Goal: Information Seeking & Learning: Learn about a topic

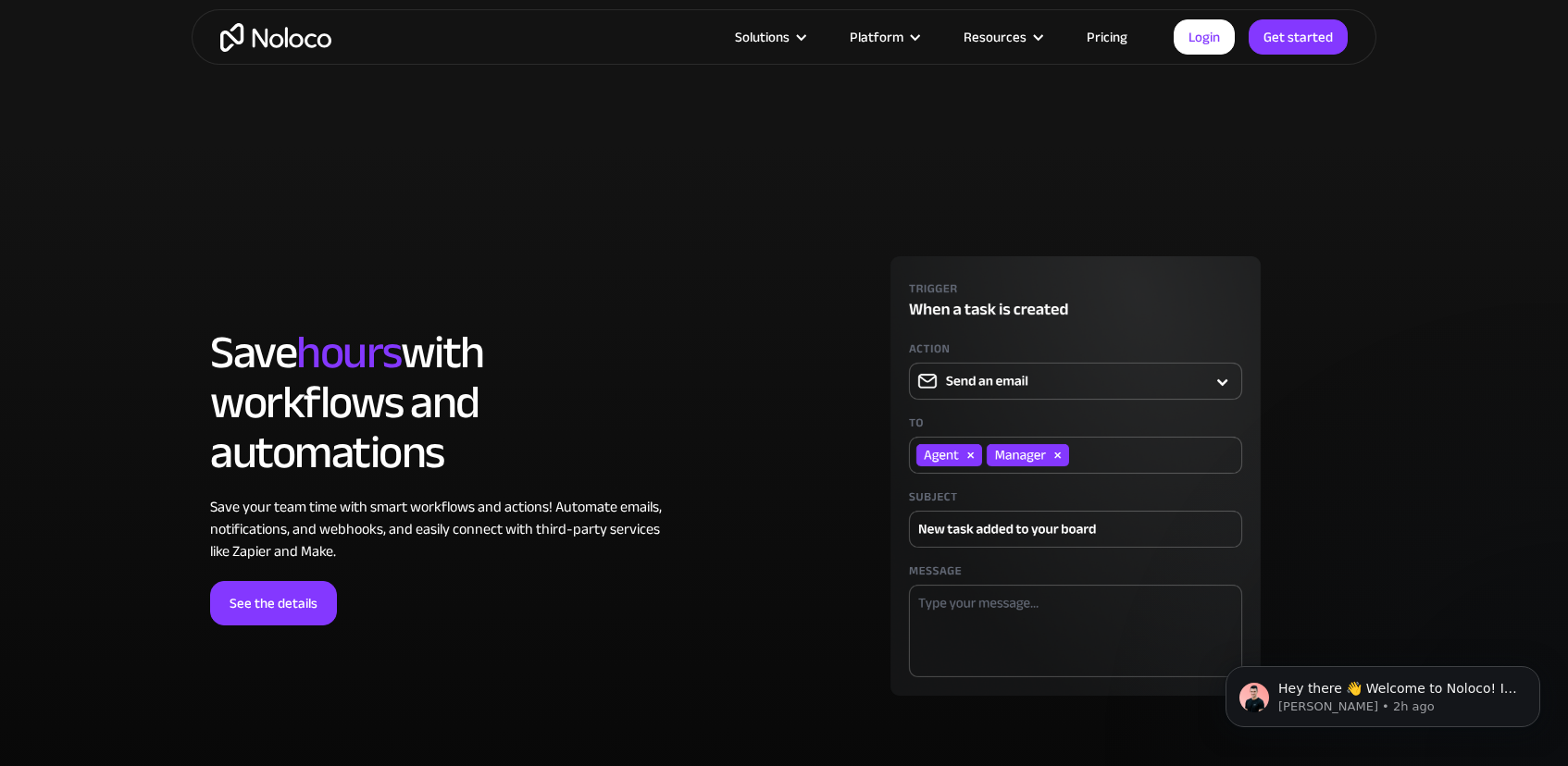
scroll to position [4889, 0]
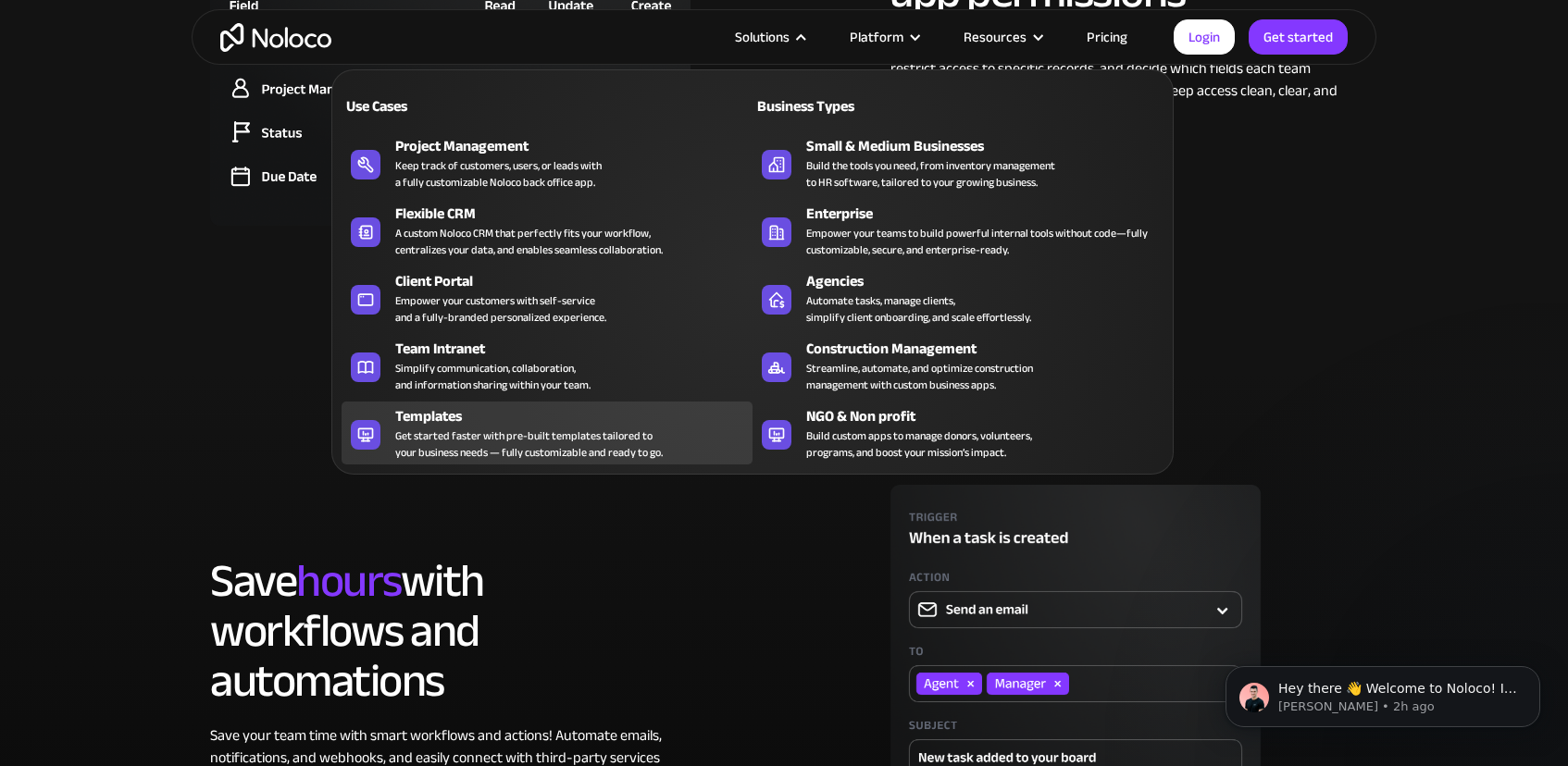
click at [590, 427] on div "Get started faster with pre-built templates tailored to your business needs — f…" at bounding box center [528, 443] width 268 height 33
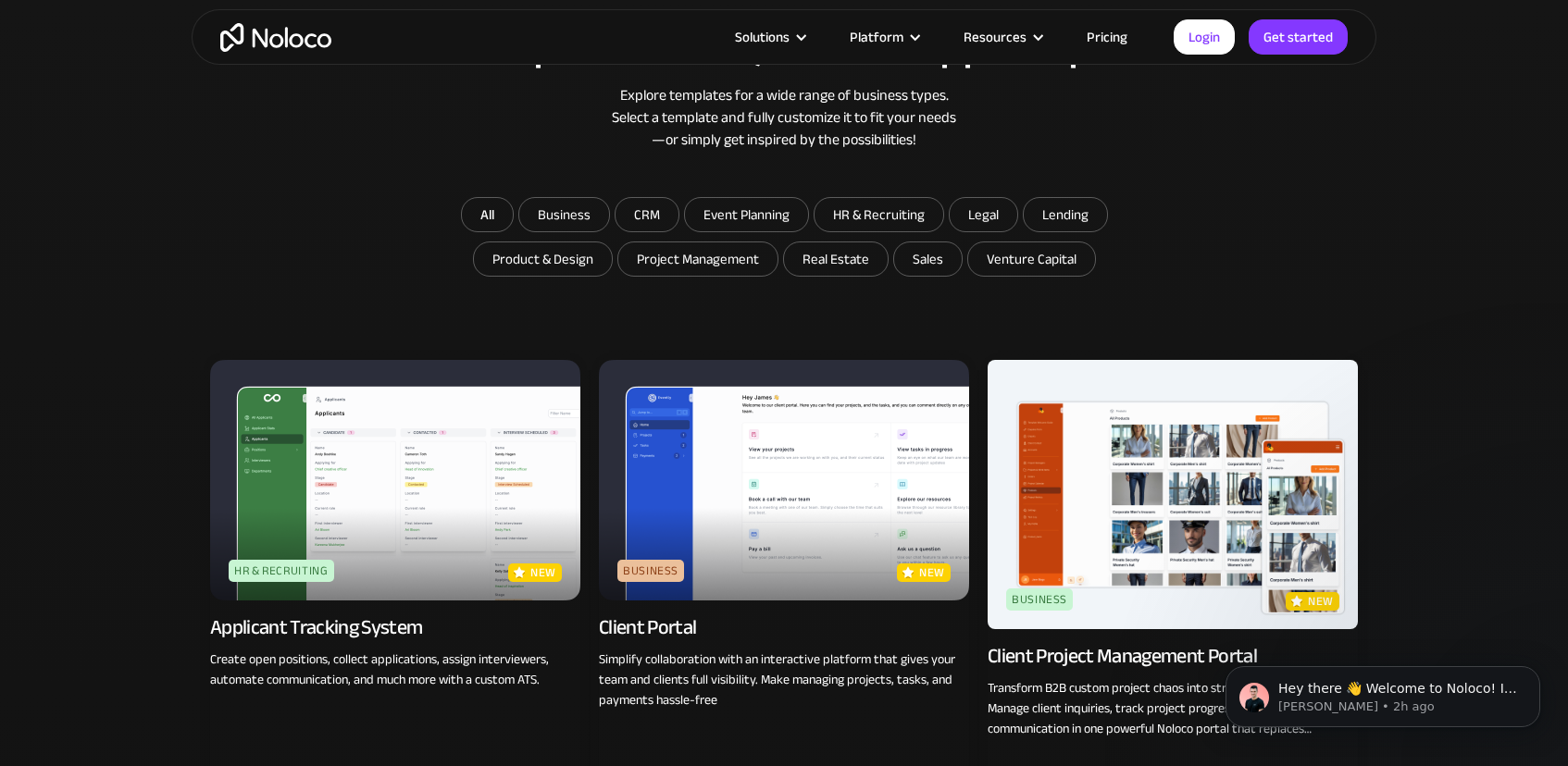
scroll to position [1045, 0]
click at [572, 232] on input "Product & Design" at bounding box center [564, 215] width 89 height 33
checkbox input "true"
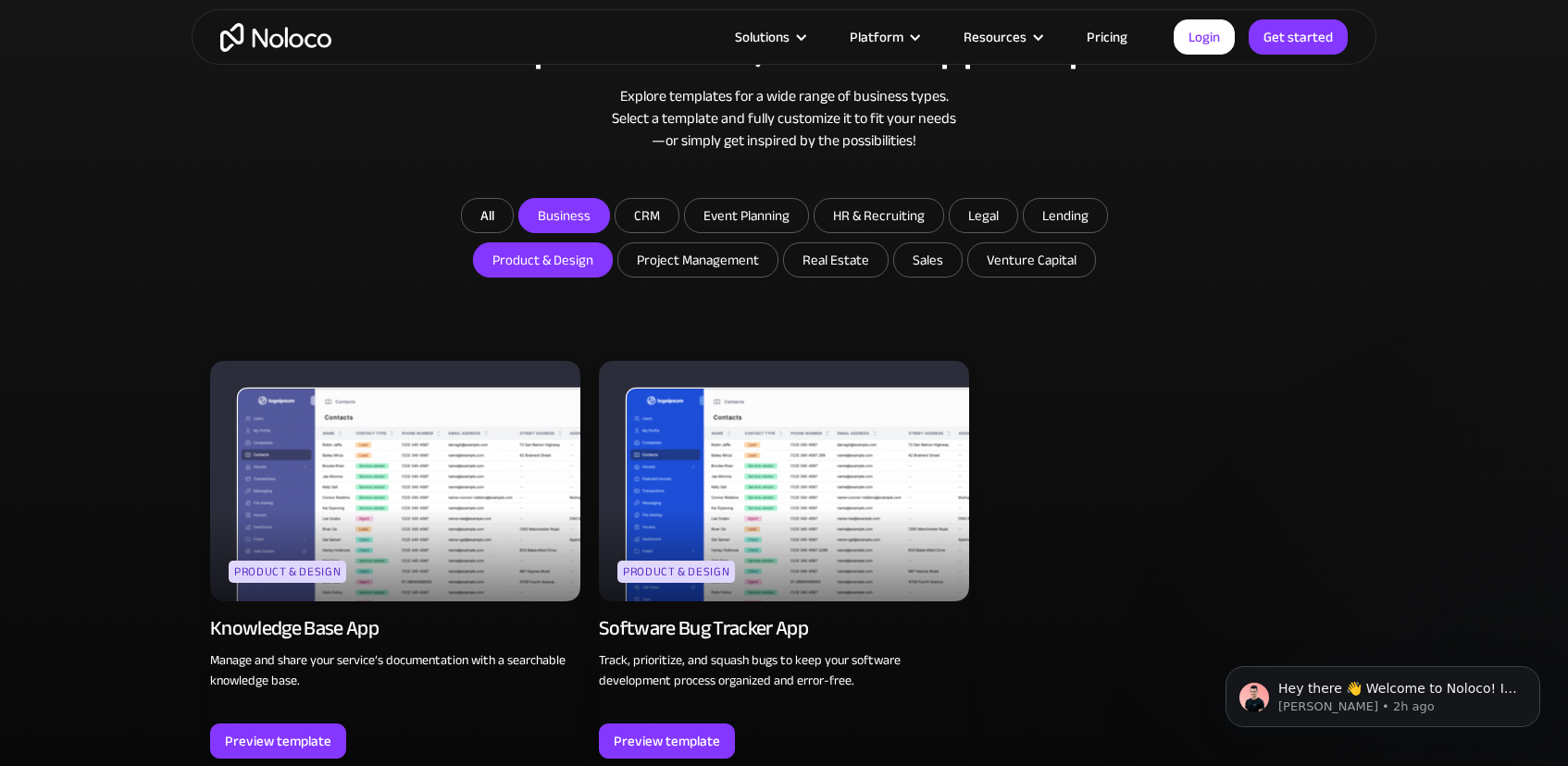
click at [580, 225] on input "Business" at bounding box center [564, 215] width 89 height 33
checkbox input "true"
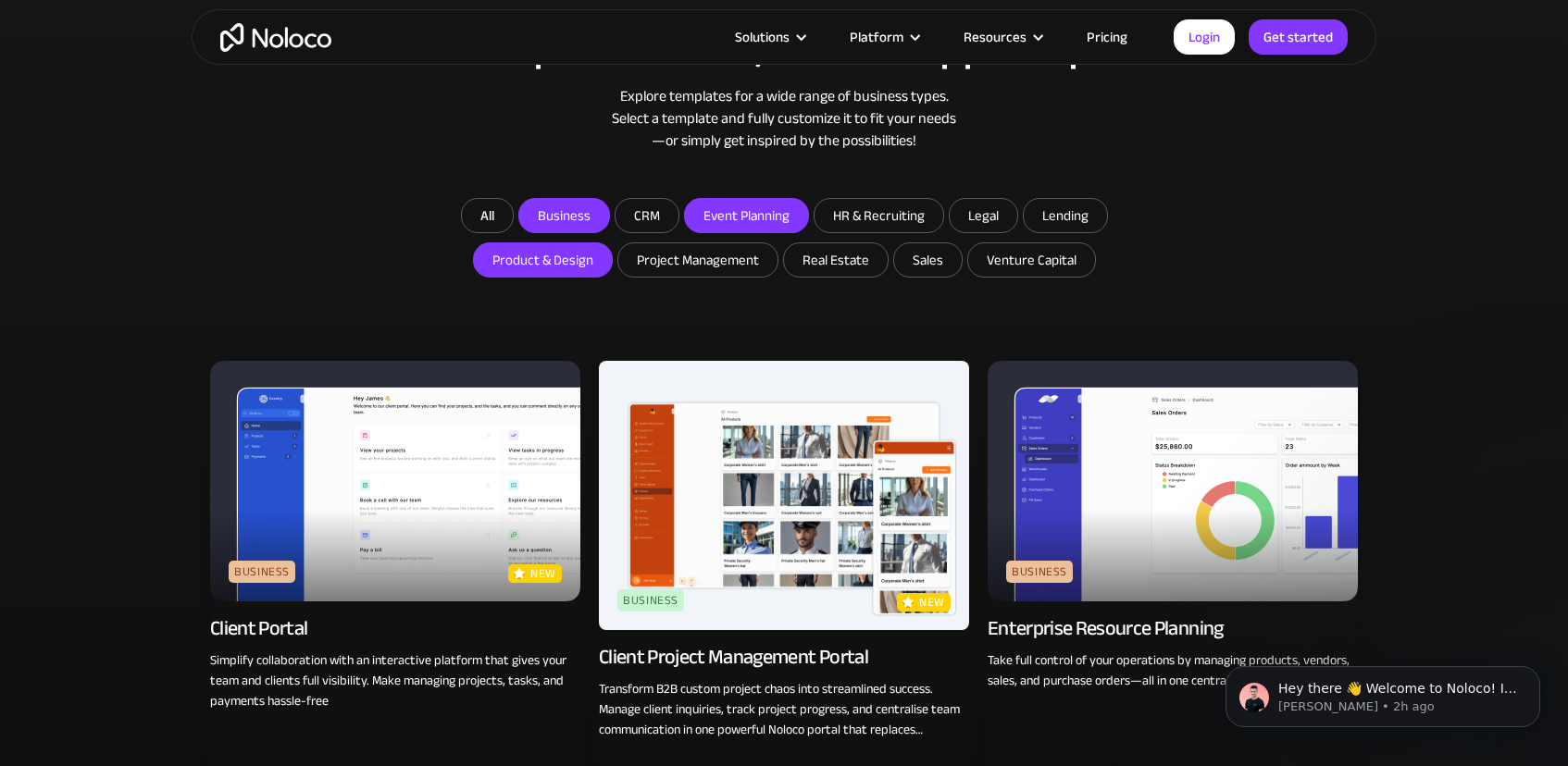
click at [609, 211] on input "Event Planning" at bounding box center [564, 215] width 89 height 33
checkbox input "true"
click at [812, 205] on form "All Business CRM Event Planning HR & Recruiting Legal Lending Product & Design …" at bounding box center [784, 240] width 741 height 84
click at [609, 212] on input "HR & Recruiting" at bounding box center [564, 215] width 89 height 33
checkbox input "true"
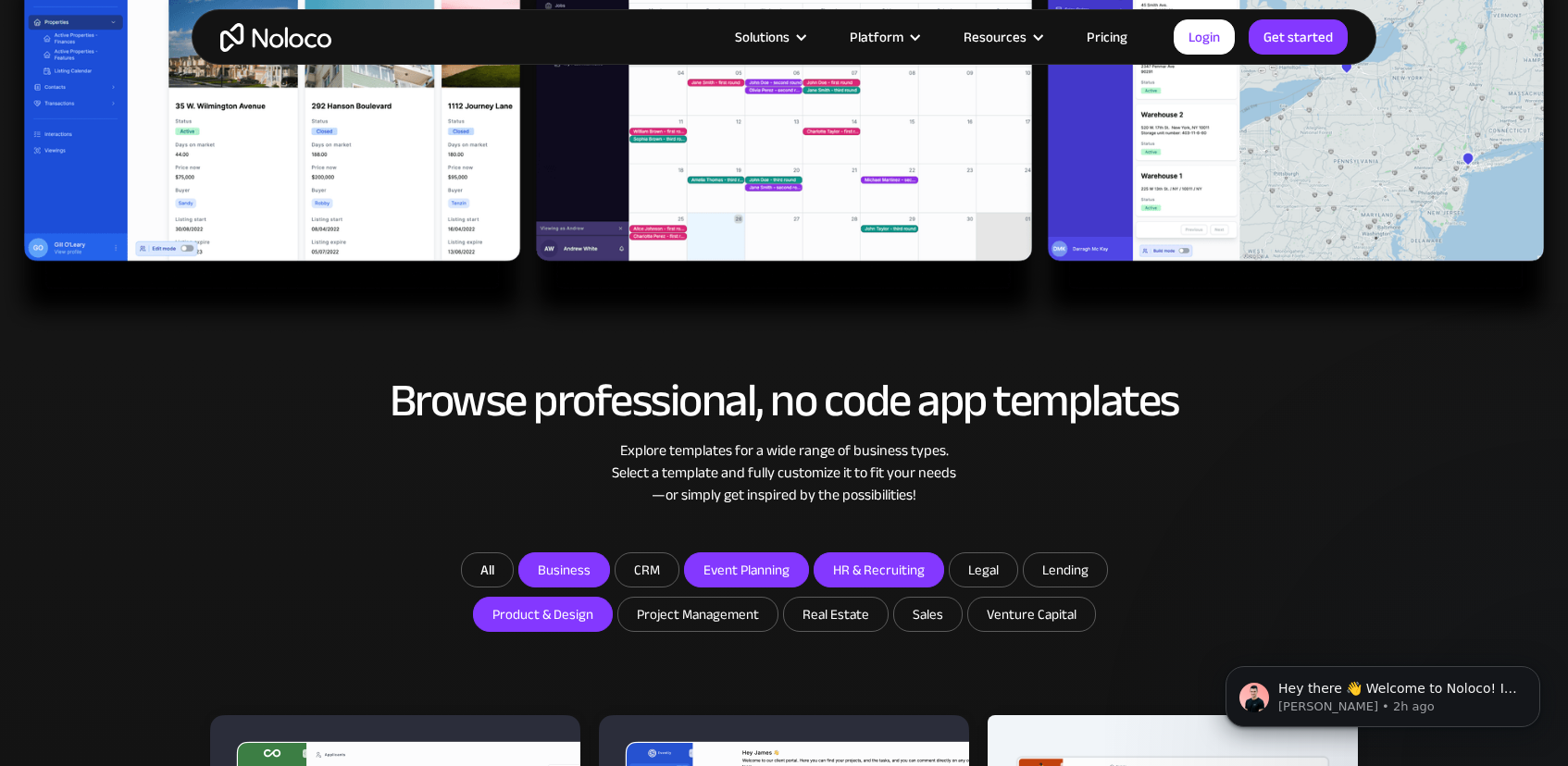
scroll to position [0, 0]
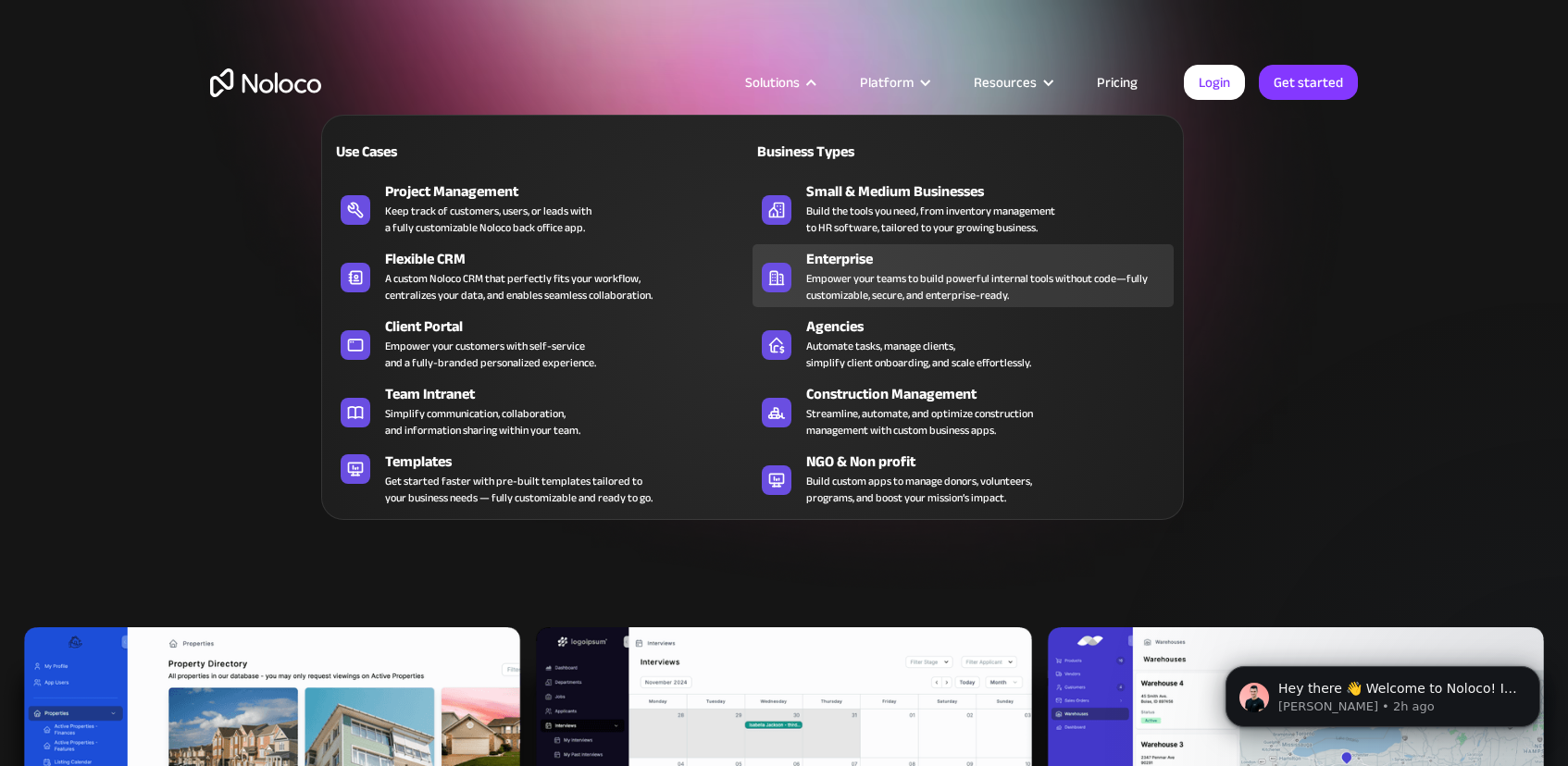
click at [944, 300] on div "Empower your teams to build powerful internal tools without code—fully customiz…" at bounding box center [985, 286] width 358 height 33
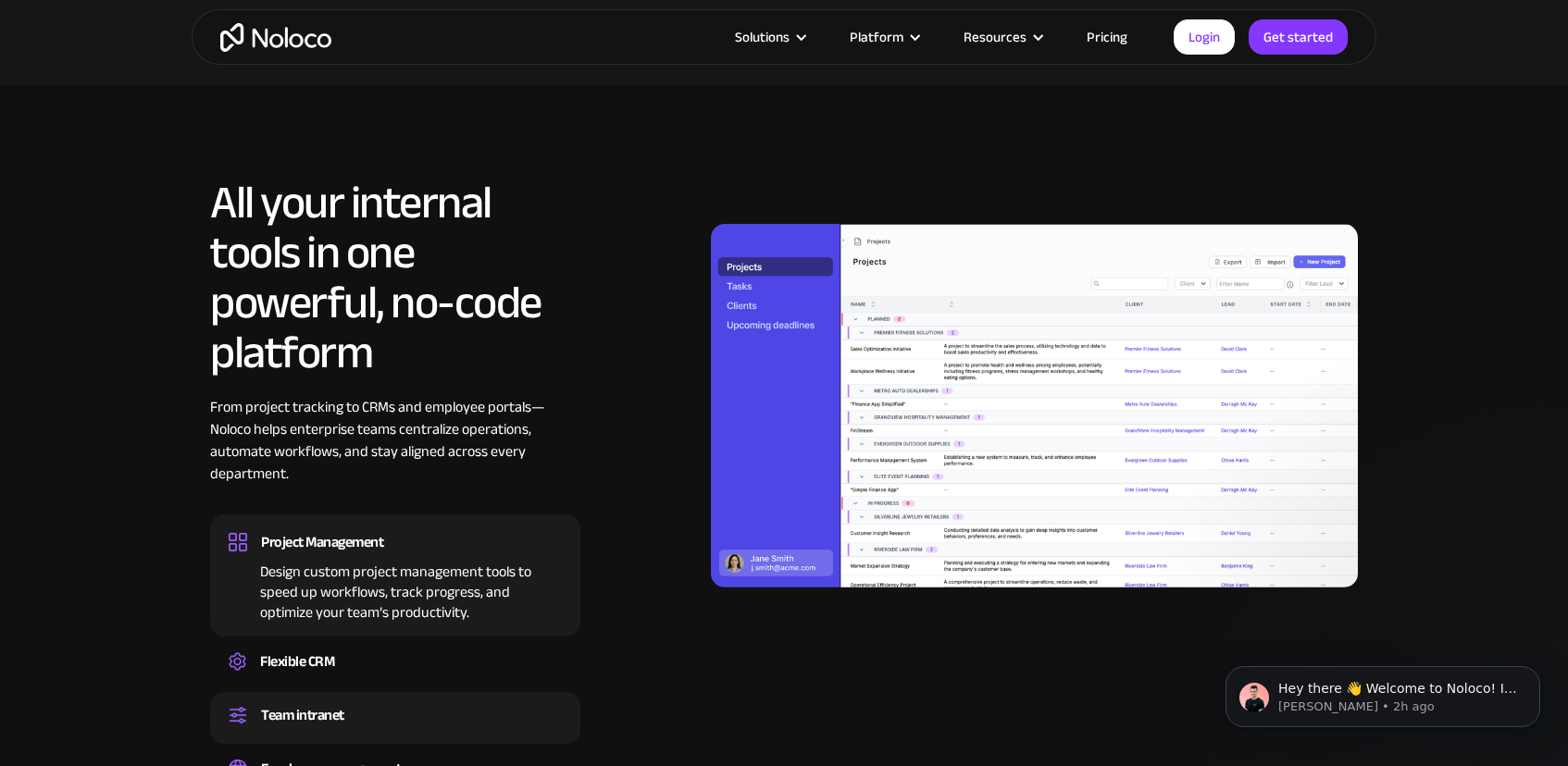
scroll to position [1398, 0]
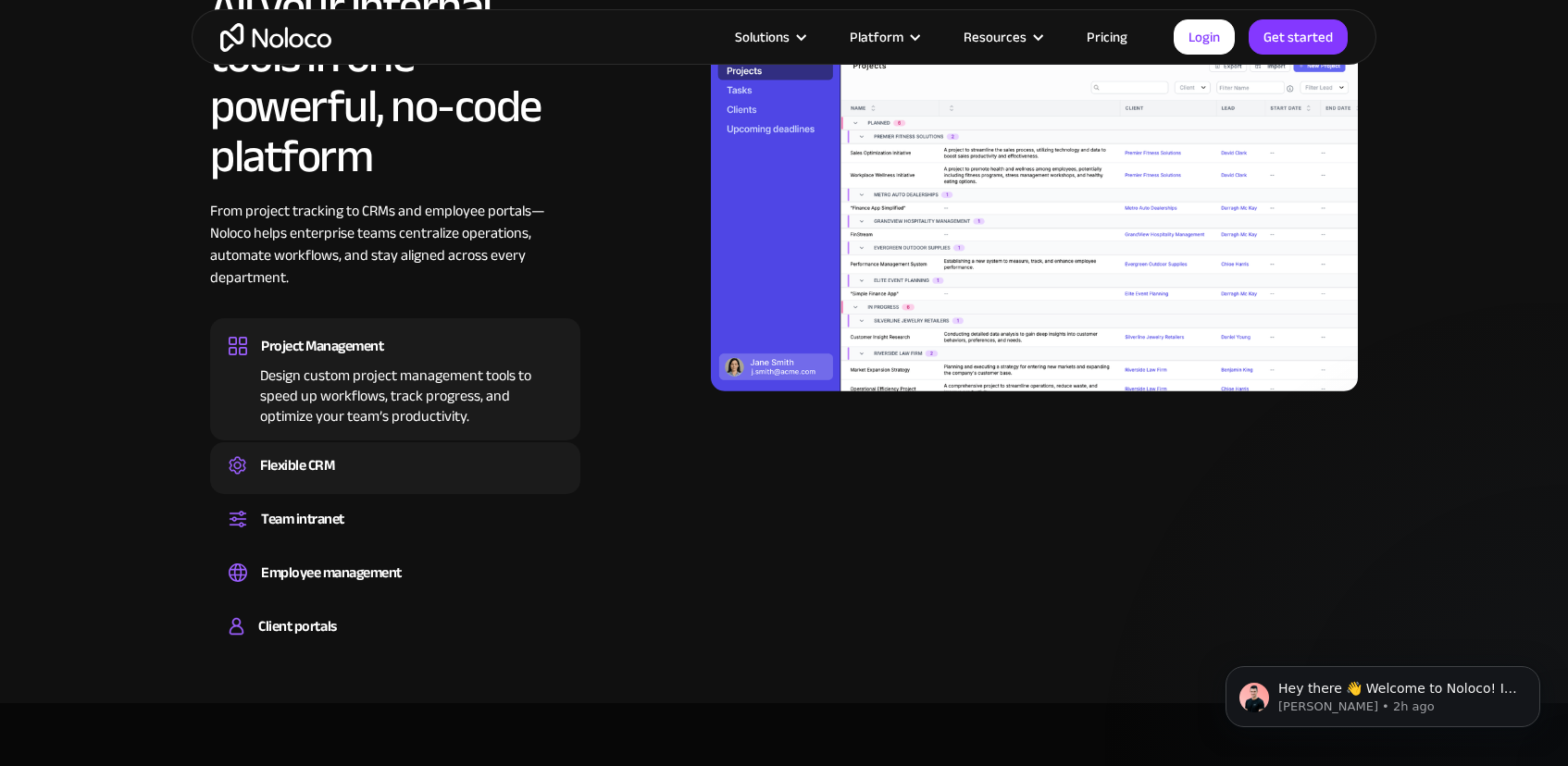
click at [426, 483] on div "Create a custom CRM that you can adapt to your business’s needs, centralize you…" at bounding box center [395, 482] width 333 height 6
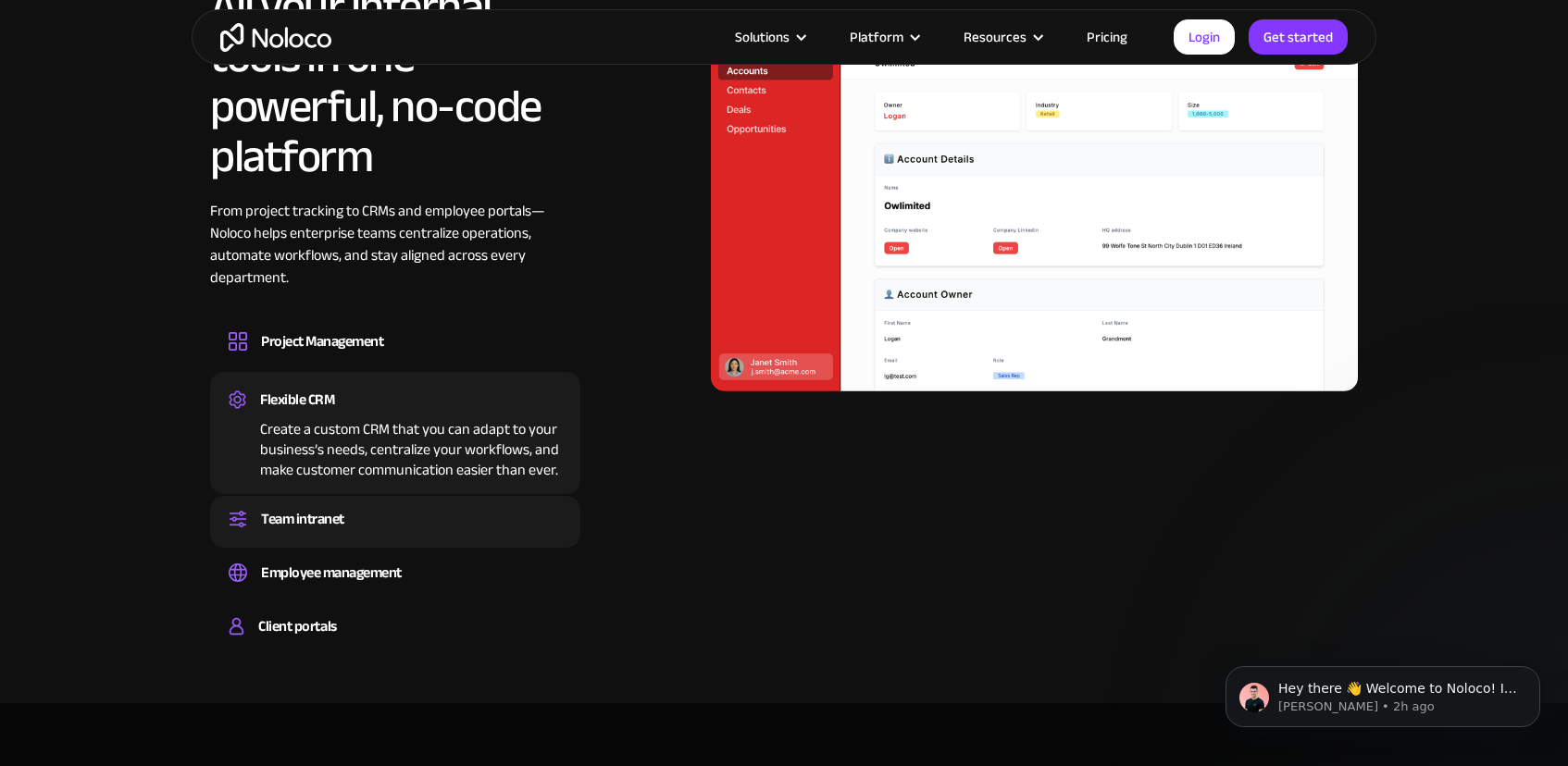
click at [427, 505] on div "Team intranet" at bounding box center [395, 519] width 333 height 28
